Goal: Transaction & Acquisition: Purchase product/service

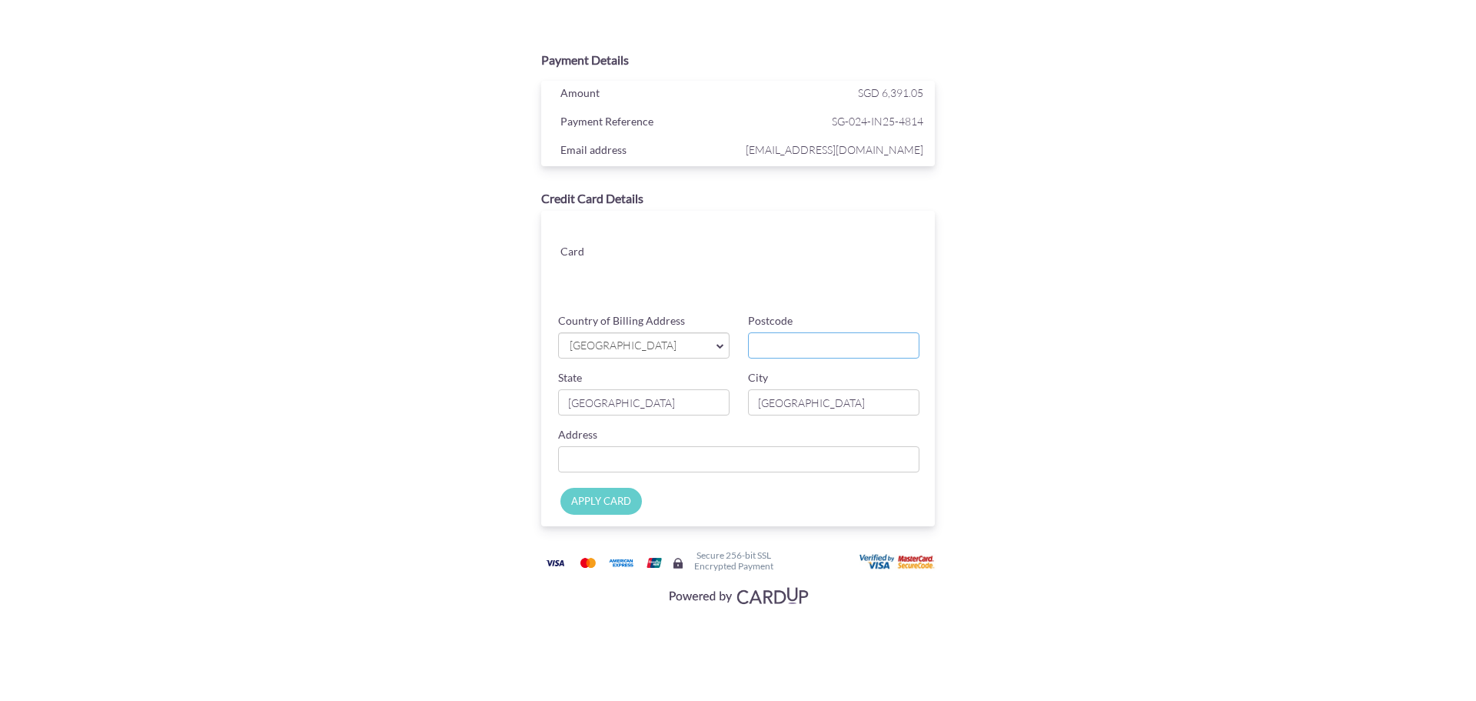
click at [786, 349] on input "Postcode" at bounding box center [833, 345] width 171 height 26
click at [800, 346] on input "797" at bounding box center [833, 345] width 171 height 26
type input "797486"
click at [849, 401] on input "[GEOGRAPHIC_DATA]" at bounding box center [833, 402] width 171 height 26
click at [727, 455] on input "Country of Billing Address" at bounding box center [738, 459] width 361 height 26
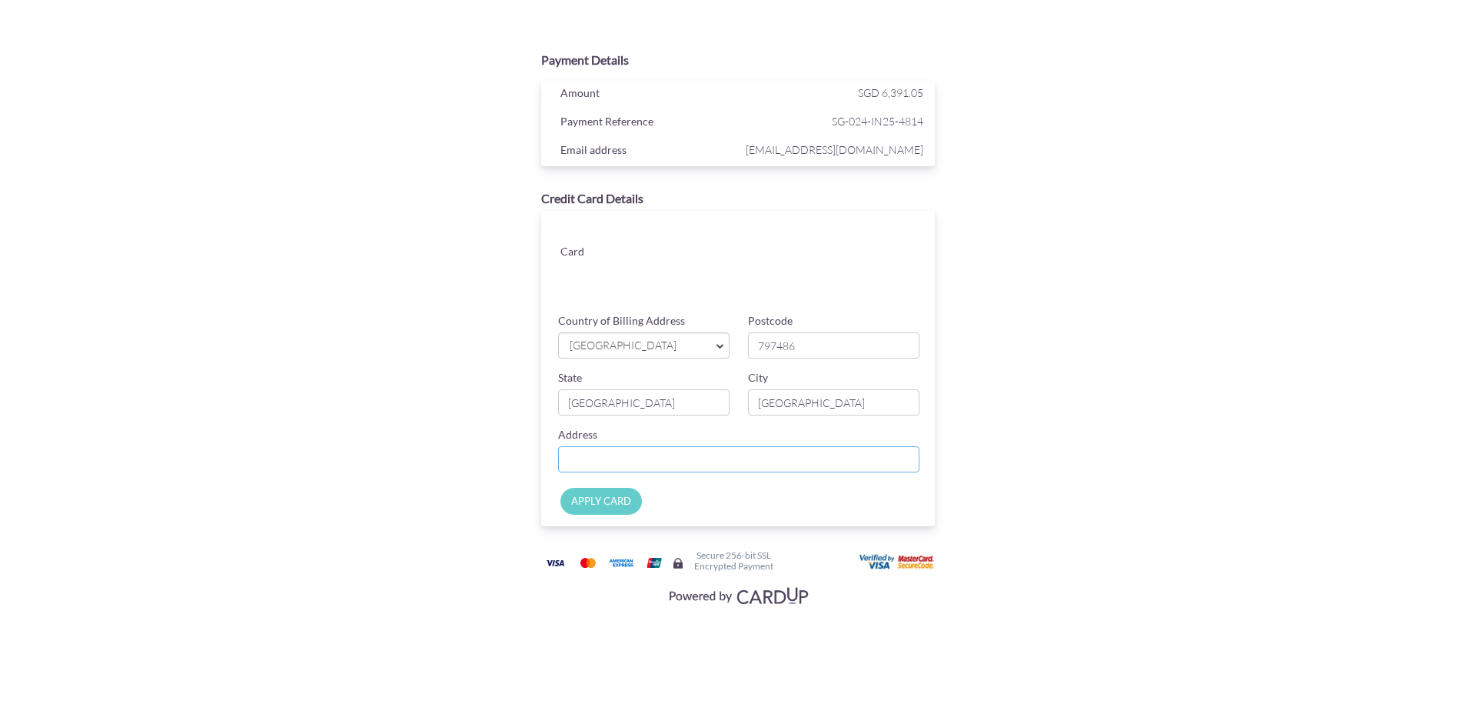
click at [727, 455] on input "Country of Billing Address" at bounding box center [738, 459] width 361 height 26
click at [802, 456] on input "Country of Billing Address" at bounding box center [738, 459] width 361 height 26
click at [604, 457] on input "03-05, [GEOGRAPHIC_DATA], [GEOGRAPHIC_DATA] Close" at bounding box center [738, 459] width 361 height 26
click at [704, 457] on input "03-05, Lush Acres, [GEOGRAPHIC_DATA], [GEOGRAPHIC_DATA]" at bounding box center [738, 459] width 361 height 26
click at [722, 461] on input "03-05, Lush Acres, [GEOGRAPHIC_DATA], [GEOGRAPHIC_DATA]" at bounding box center [738, 459] width 361 height 26
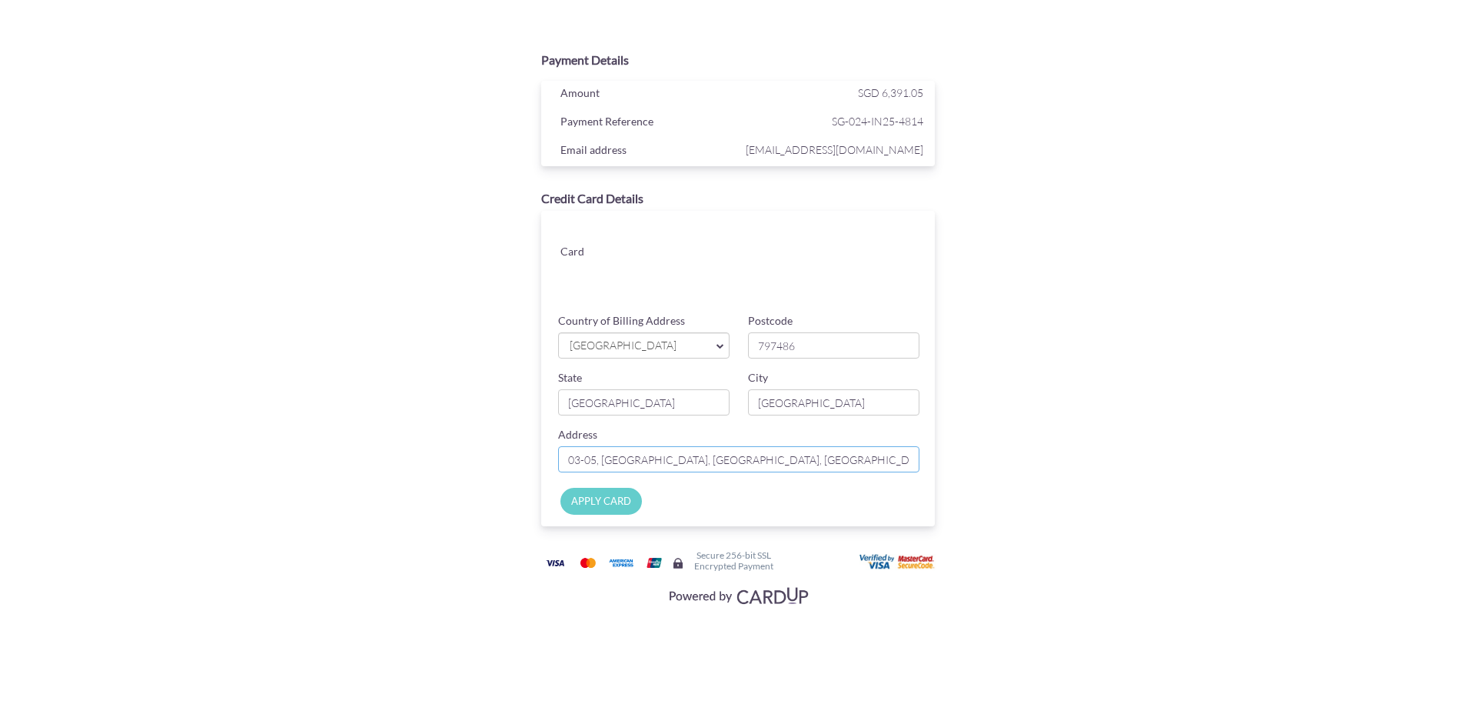
type input "03-05, [GEOGRAPHIC_DATA], [GEOGRAPHIC_DATA], [GEOGRAPHIC_DATA]"
click at [1037, 408] on div "Payment Details Amount SGD 6,391.05 Payment Reference SG-024-IN25-4814 Email ad…" at bounding box center [739, 327] width 750 height 566
click at [619, 504] on input "APPLY CARD" at bounding box center [602, 501] width 82 height 27
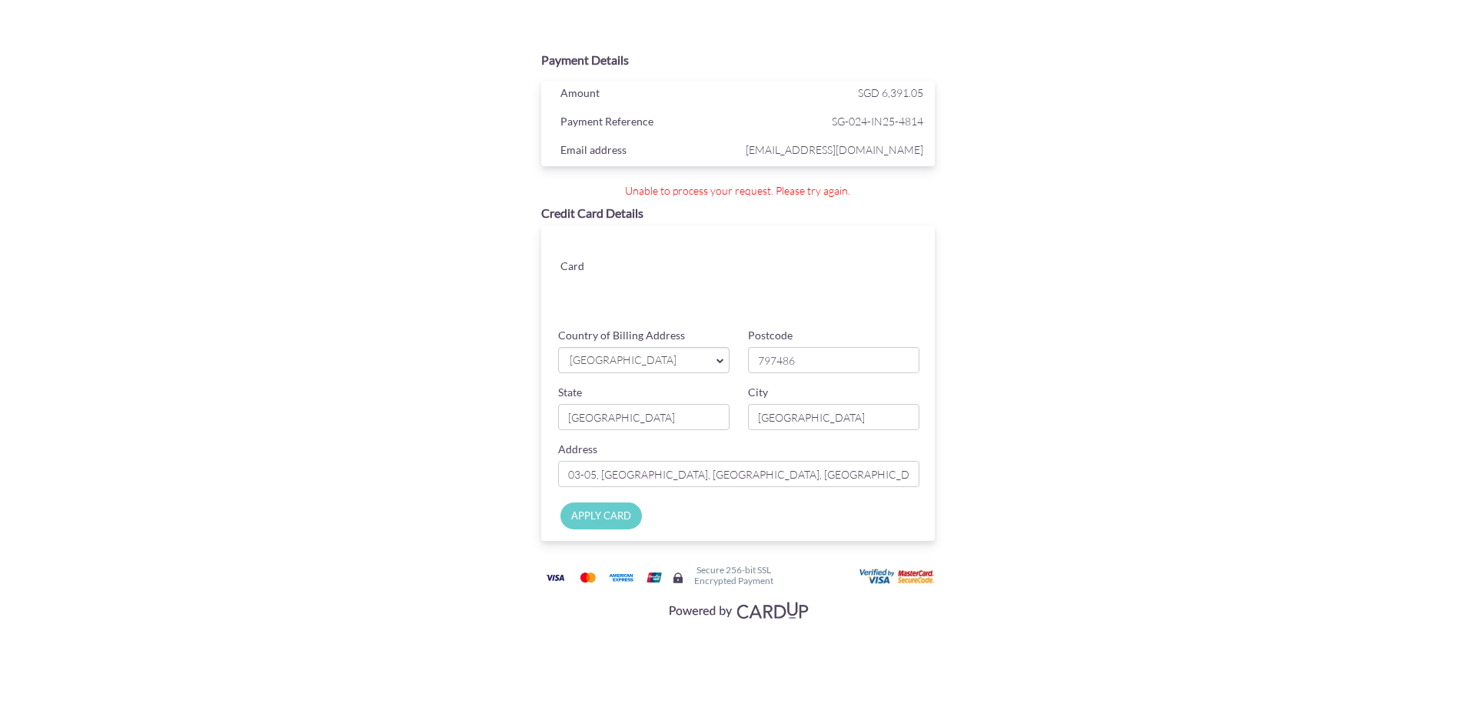
click at [582, 518] on input "Apply Card" at bounding box center [602, 515] width 82 height 27
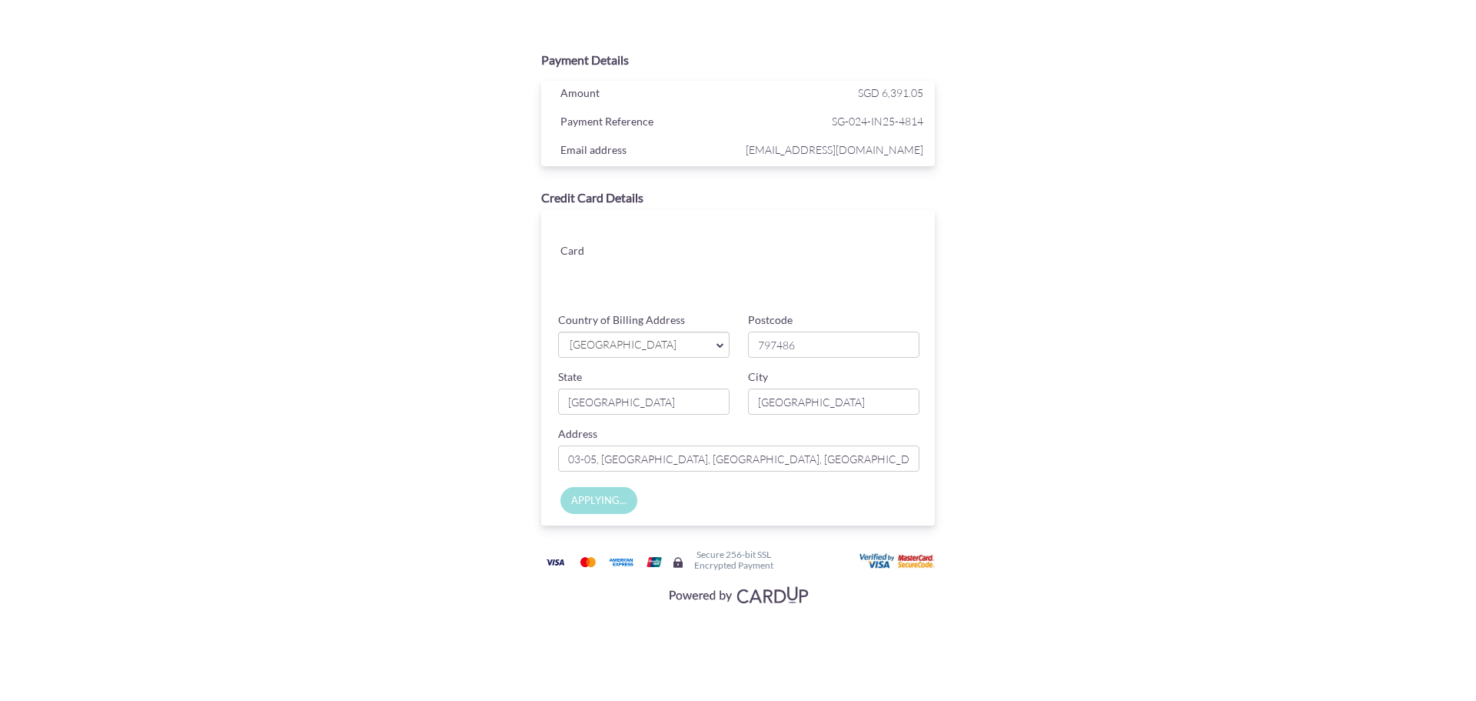
type input "Apply Card"
click at [826, 349] on input "Postcode" at bounding box center [833, 345] width 171 height 26
type input "797486"
click at [747, 464] on input "Country of Billing Address" at bounding box center [738, 459] width 361 height 26
type input "03-05, [GEOGRAPHIC_DATA], [GEOGRAPHIC_DATA], [GEOGRAPHIC_DATA]"
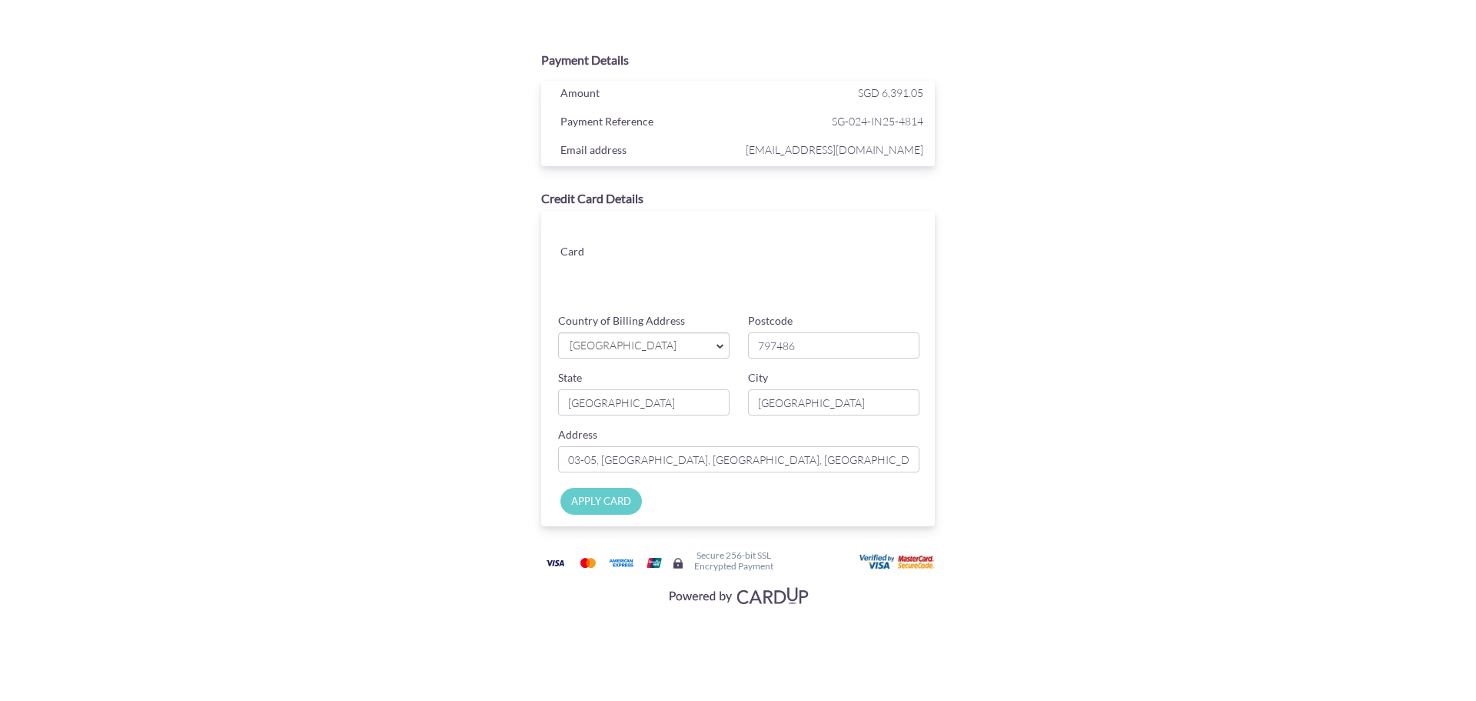
click at [587, 494] on input "APPLY CARD" at bounding box center [602, 501] width 82 height 27
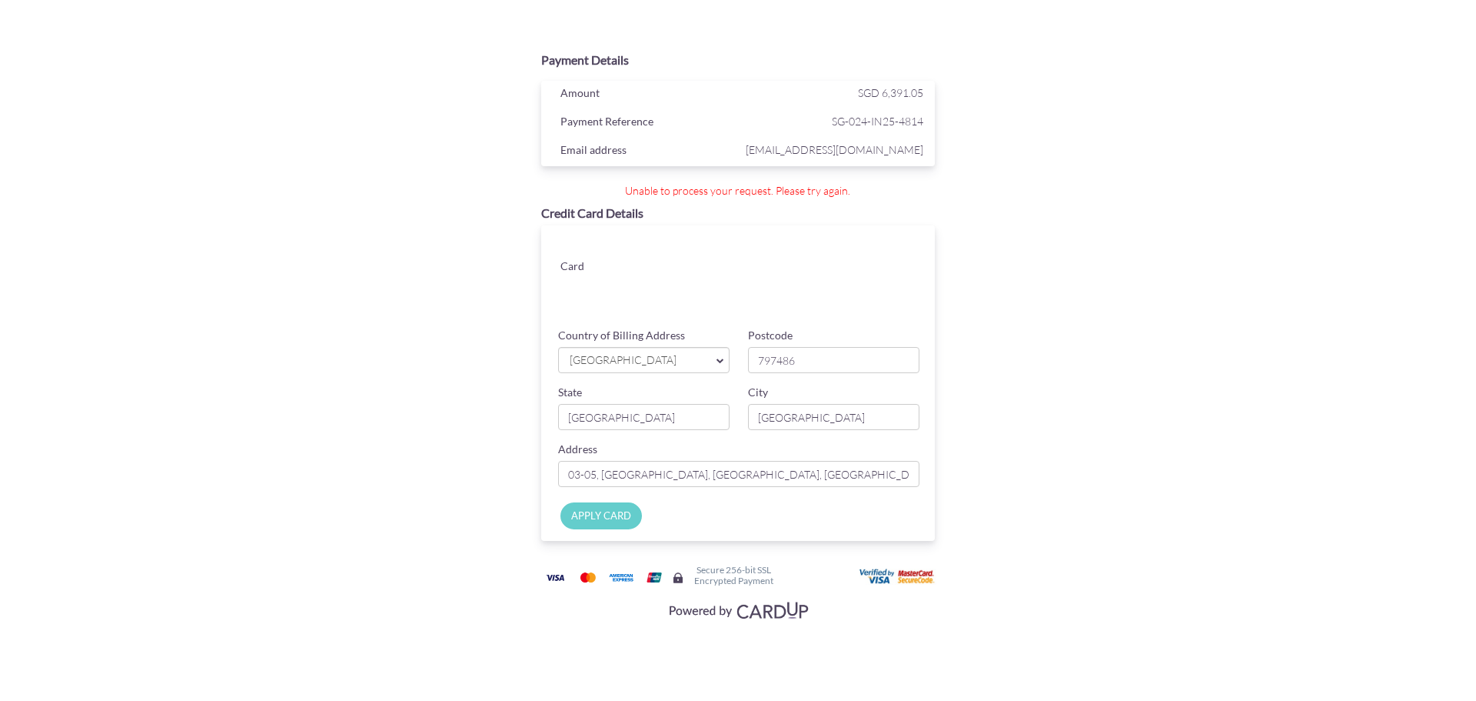
click at [612, 514] on input "Apply Card" at bounding box center [602, 515] width 82 height 27
type input "Applying..."
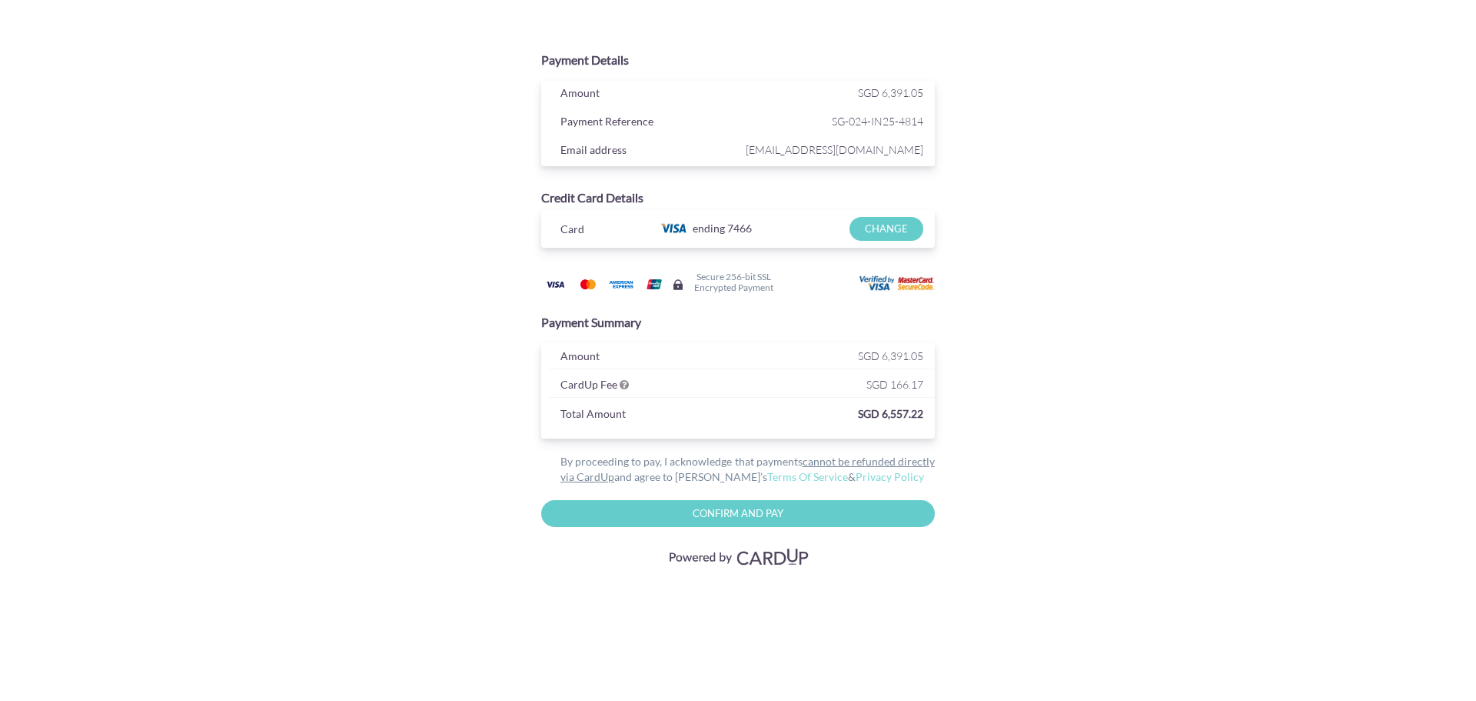
click at [741, 509] on input "Confirm and Pay" at bounding box center [738, 513] width 394 height 27
type input "Please wait..."
